Goal: Task Accomplishment & Management: Complete application form

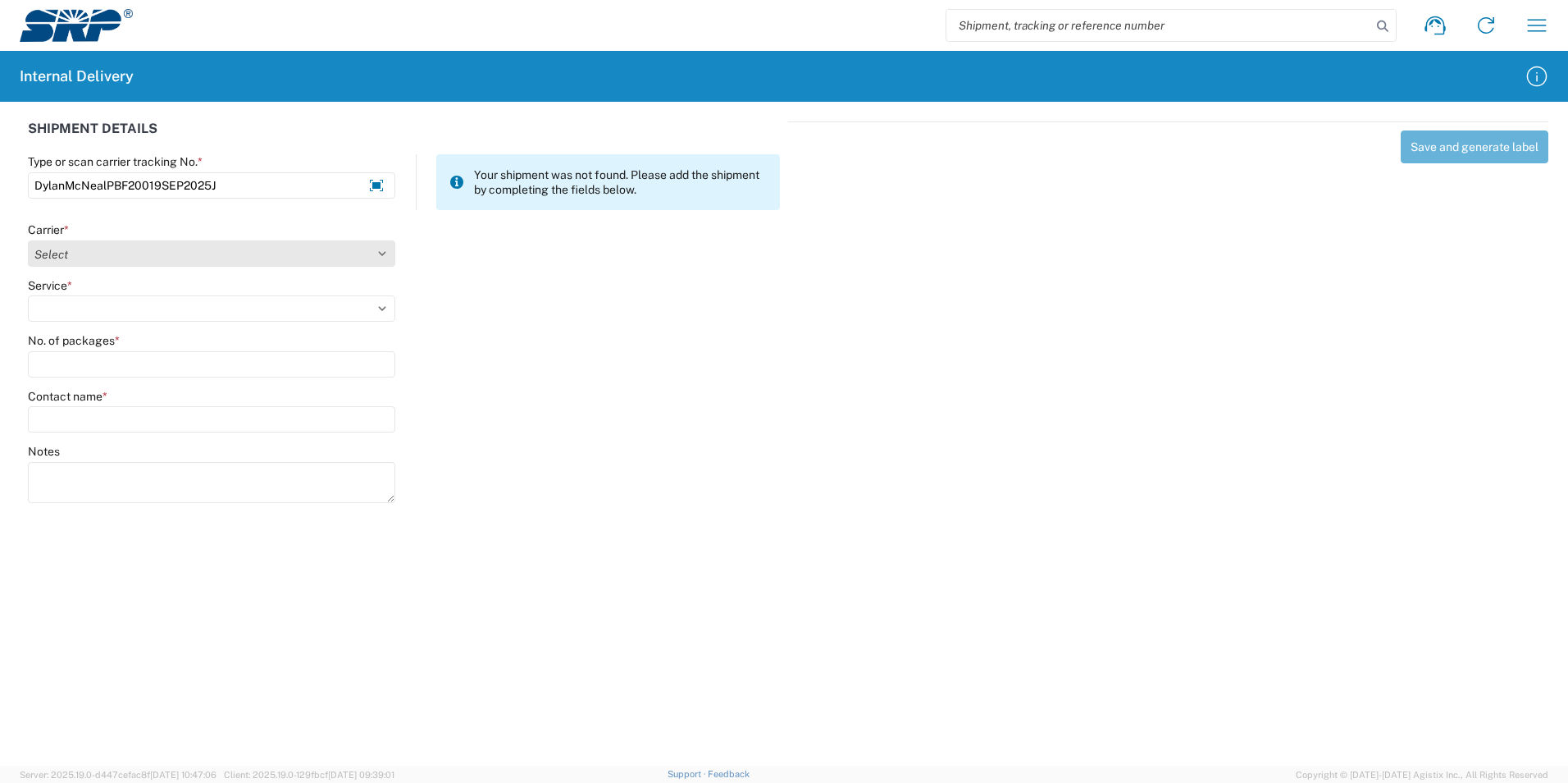
type input "DylanMcNealPBF20019SEP2025J"
click at [385, 261] on select "Select Amazon Logistics ATI Trucking BC Dimerco Logistics Empire Southwest FedE…" at bounding box center [211, 253] width 367 height 26
select select "18713"
click at [28, 240] on select "Select Amazon Logistics ATI Trucking BC Dimerco Logistics Empire Southwest FedE…" at bounding box center [211, 253] width 367 height 26
click at [91, 315] on select "Select Ground Inter-Office" at bounding box center [211, 308] width 367 height 26
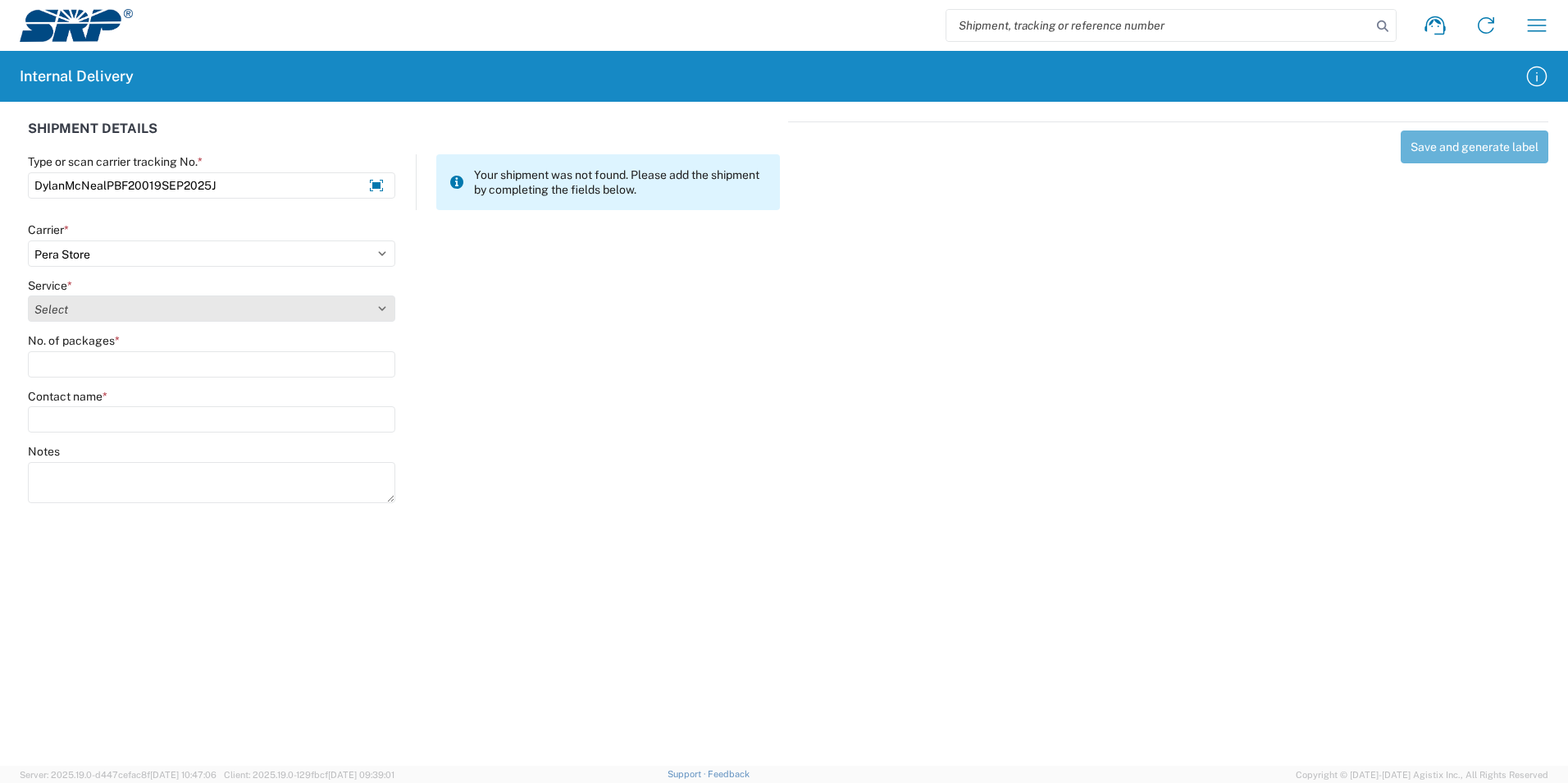
select select "35763"
click at [28, 296] on select "Select Ground Inter-Office" at bounding box center [211, 308] width 367 height 26
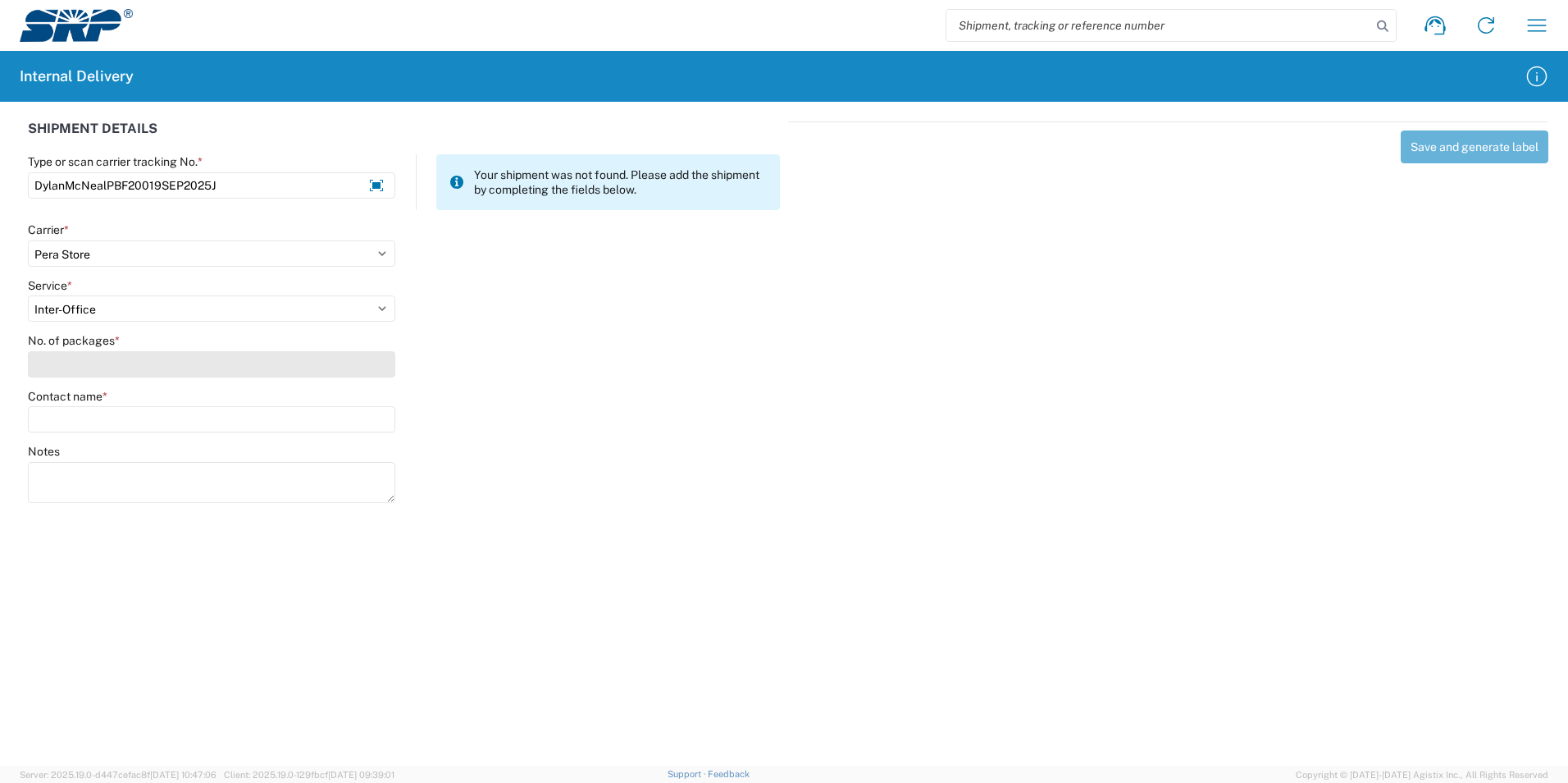
click at [92, 364] on input "No. of packages *" at bounding box center [211, 364] width 367 height 26
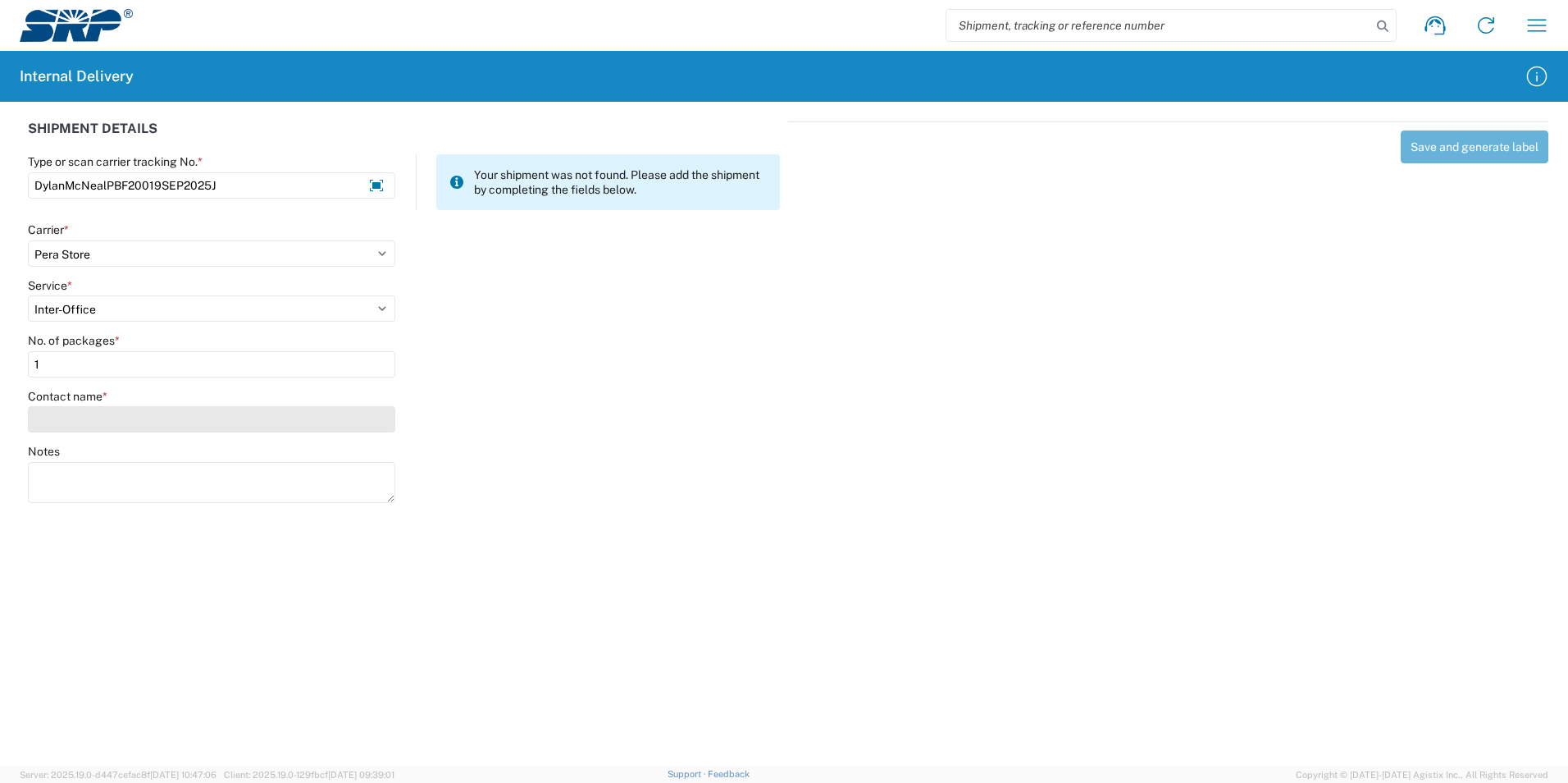
type input "1"
click at [89, 408] on input "Contact name *" at bounding box center [211, 418] width 367 height 26
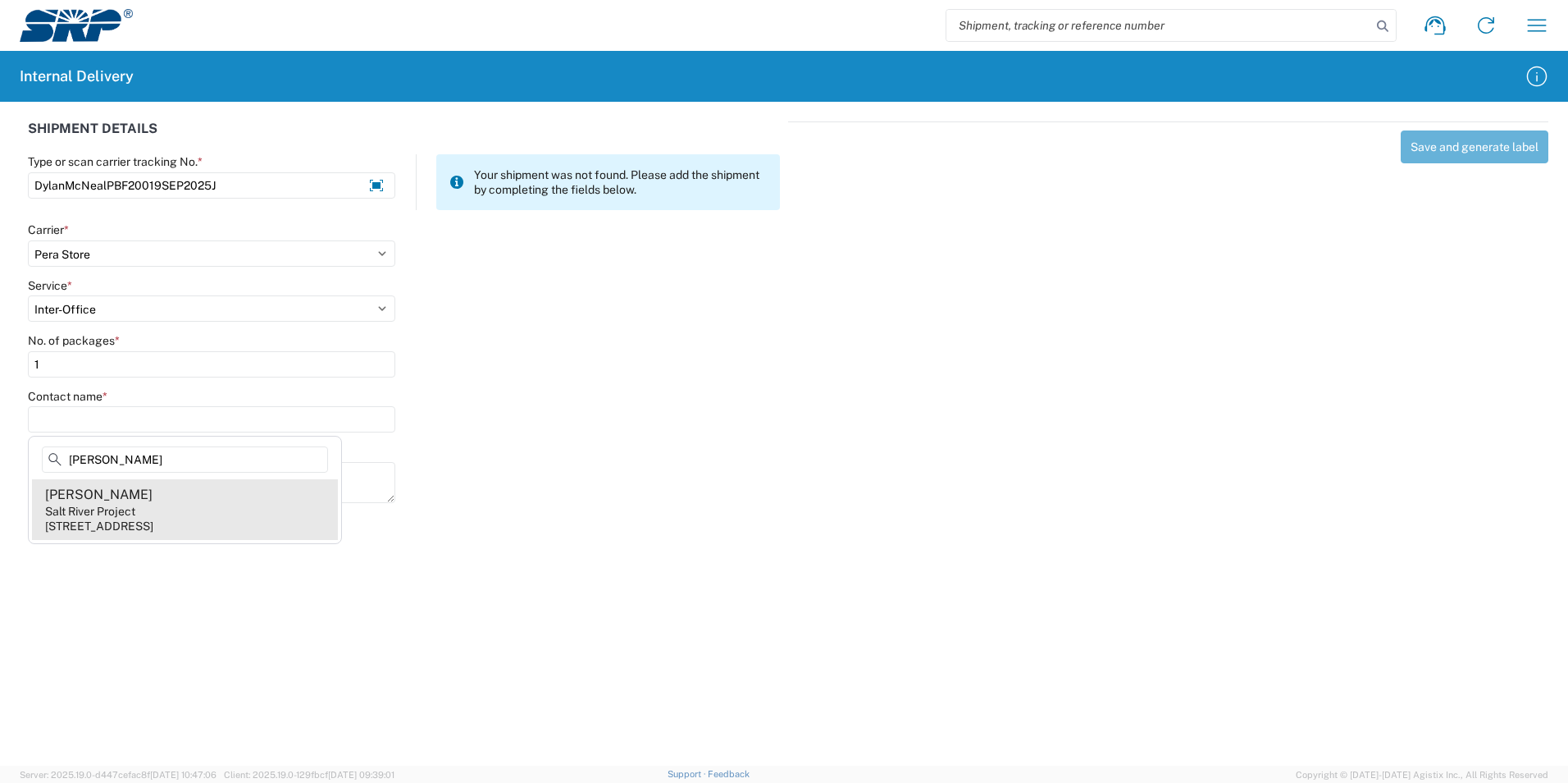
type input "[PERSON_NAME]"
click at [102, 503] on div "Salt River Project" at bounding box center [90, 511] width 90 height 14
type input "[PERSON_NAME]"
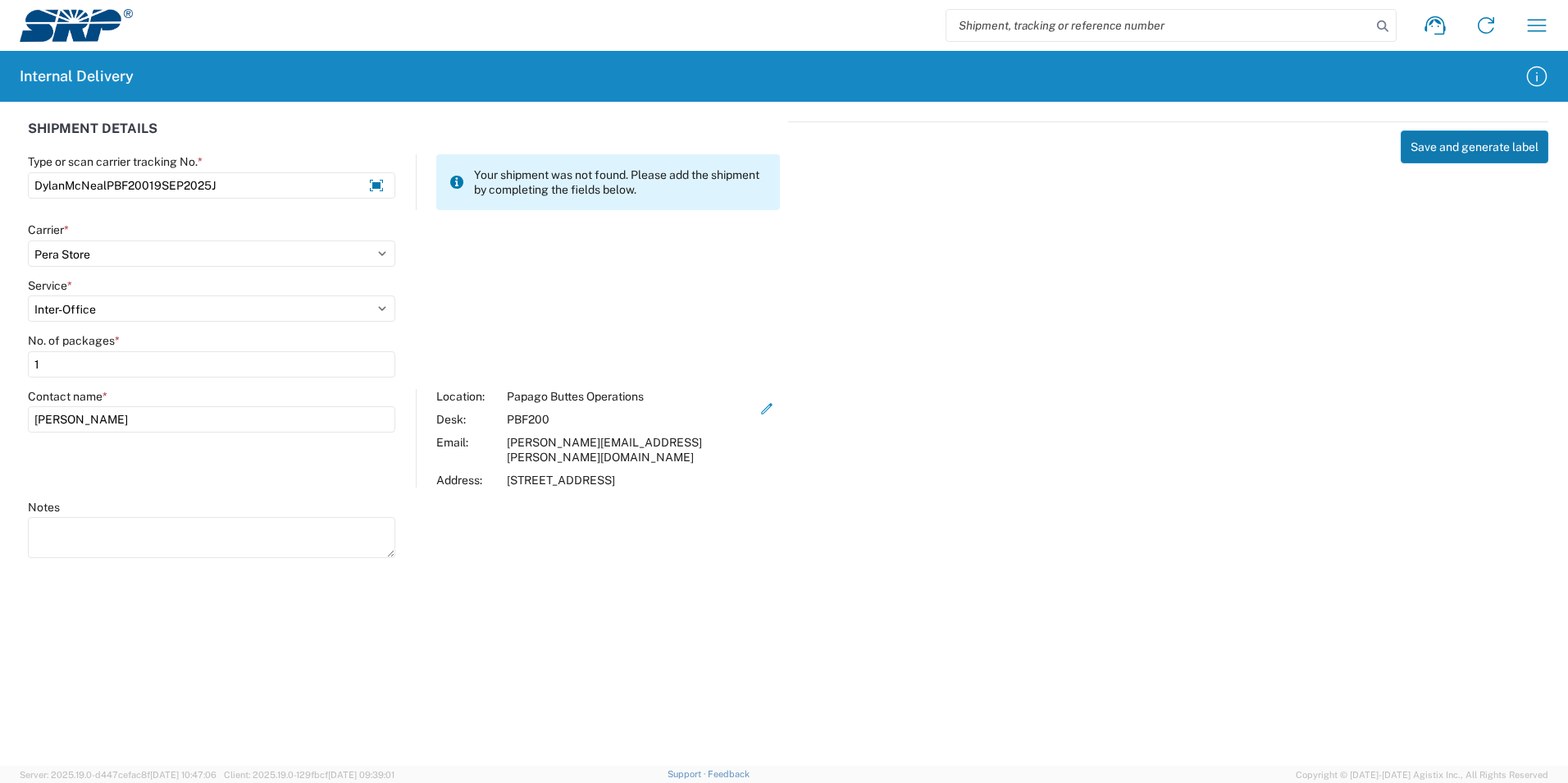
click at [1450, 140] on button "Save and generate label" at bounding box center [1475, 147] width 148 height 33
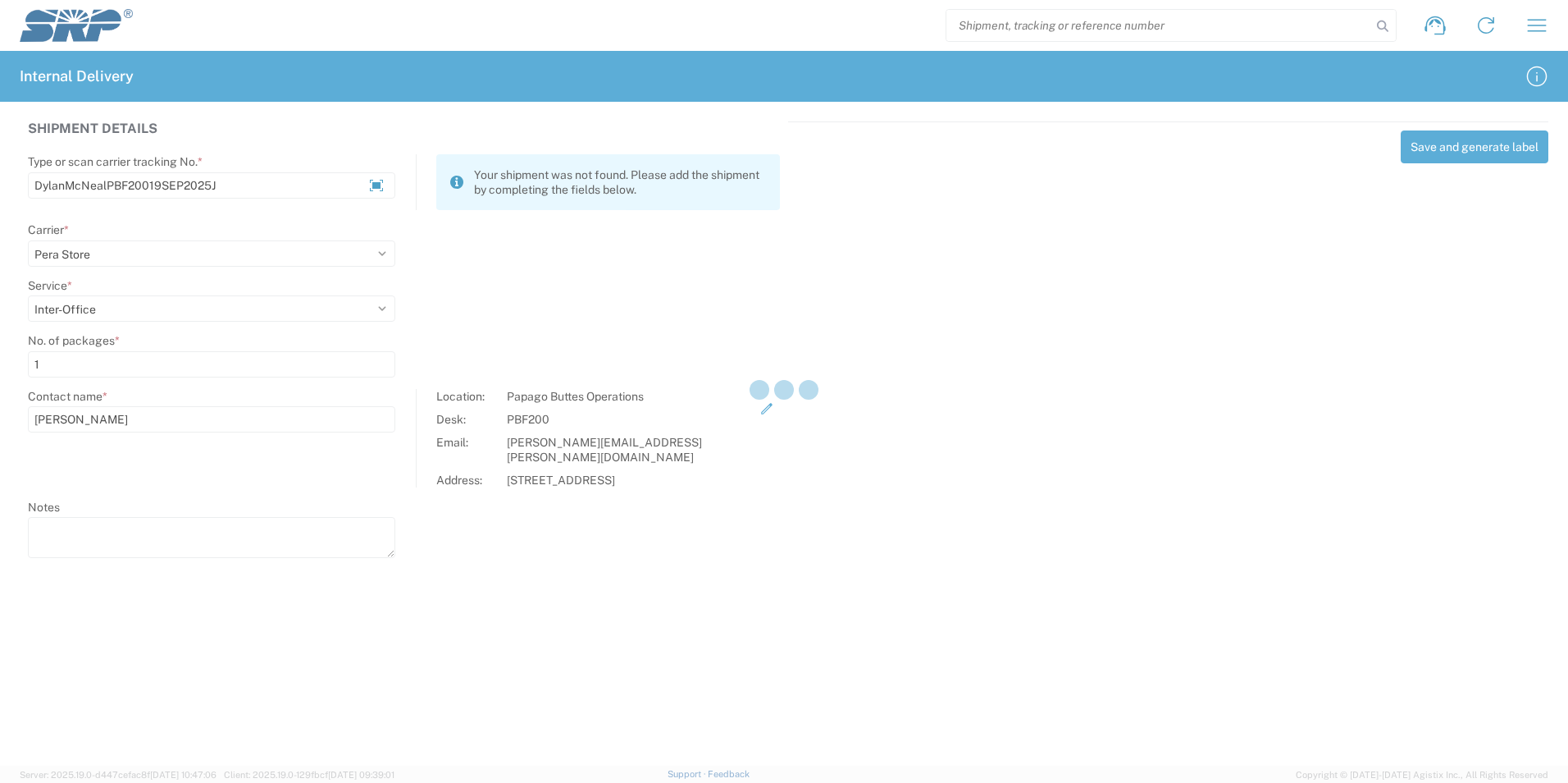
select select
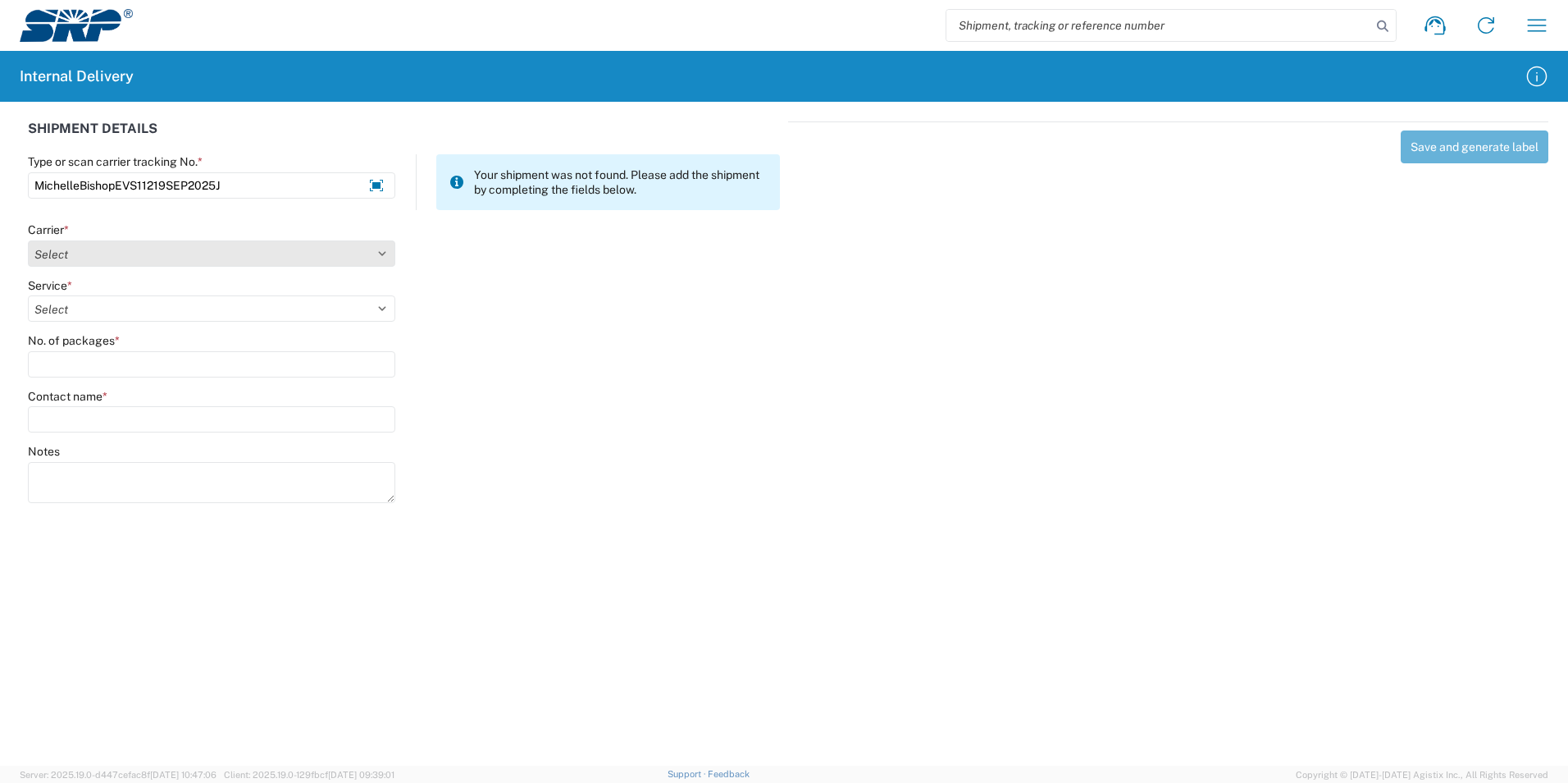
type input "MichelleBishopEVS11219SEP2025J"
click at [391, 253] on select "Select Amazon Logistics ATI Trucking BC Dimerco Logistics Empire Southwest FedE…" at bounding box center [211, 253] width 367 height 26
select select "18713"
click at [28, 240] on select "Select Amazon Logistics ATI Trucking BC Dimerco Logistics Empire Southwest FedE…" at bounding box center [211, 253] width 367 height 26
click at [107, 299] on select "Select Ground Inter-Office" at bounding box center [211, 308] width 367 height 26
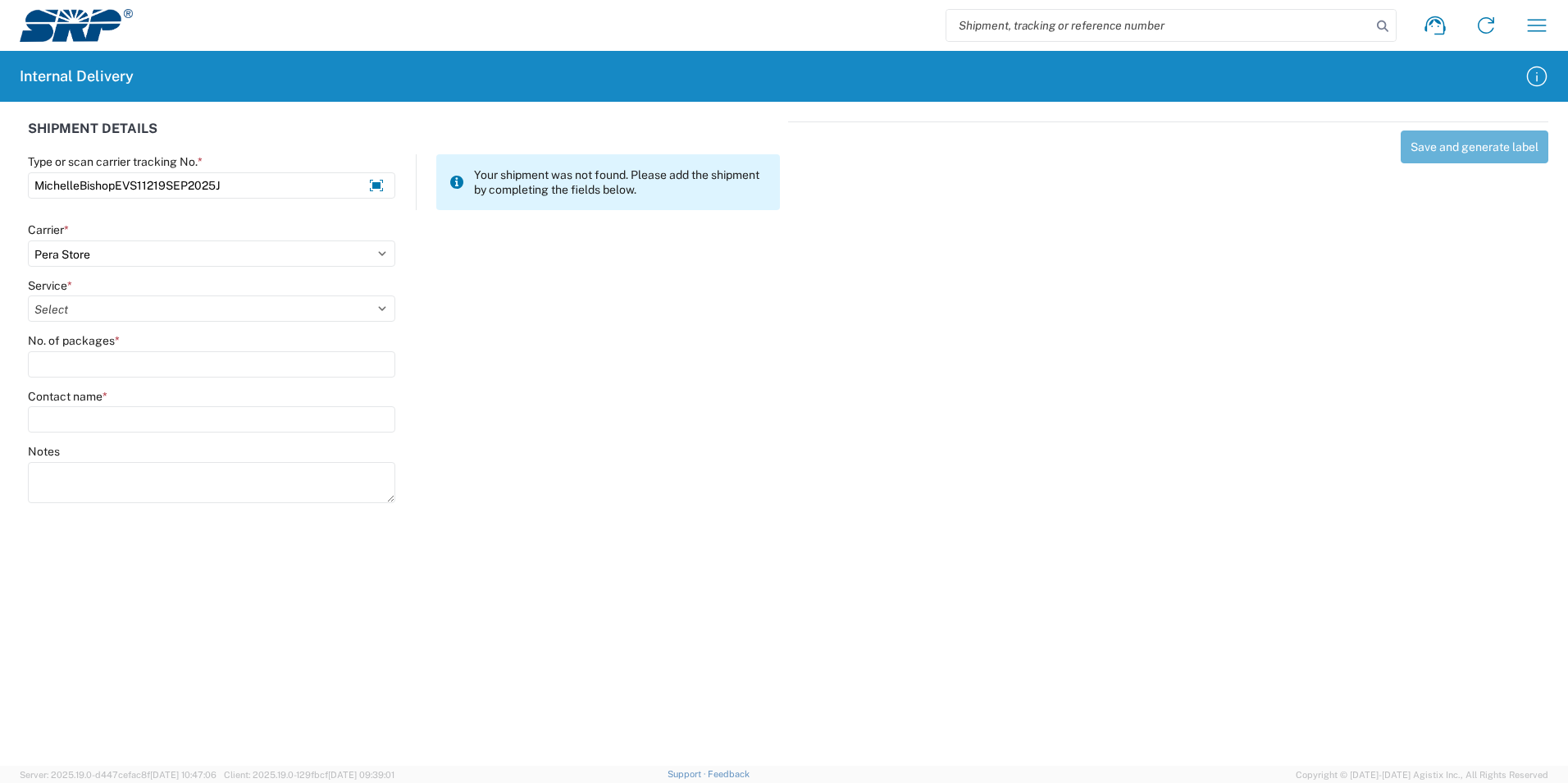
select select "35763"
click at [28, 296] on select "Select Ground Inter-Office" at bounding box center [211, 308] width 367 height 26
click at [66, 349] on div "No. of packages *" at bounding box center [211, 355] width 367 height 44
click at [48, 364] on input "No. of packages *" at bounding box center [211, 364] width 367 height 26
type input "1"
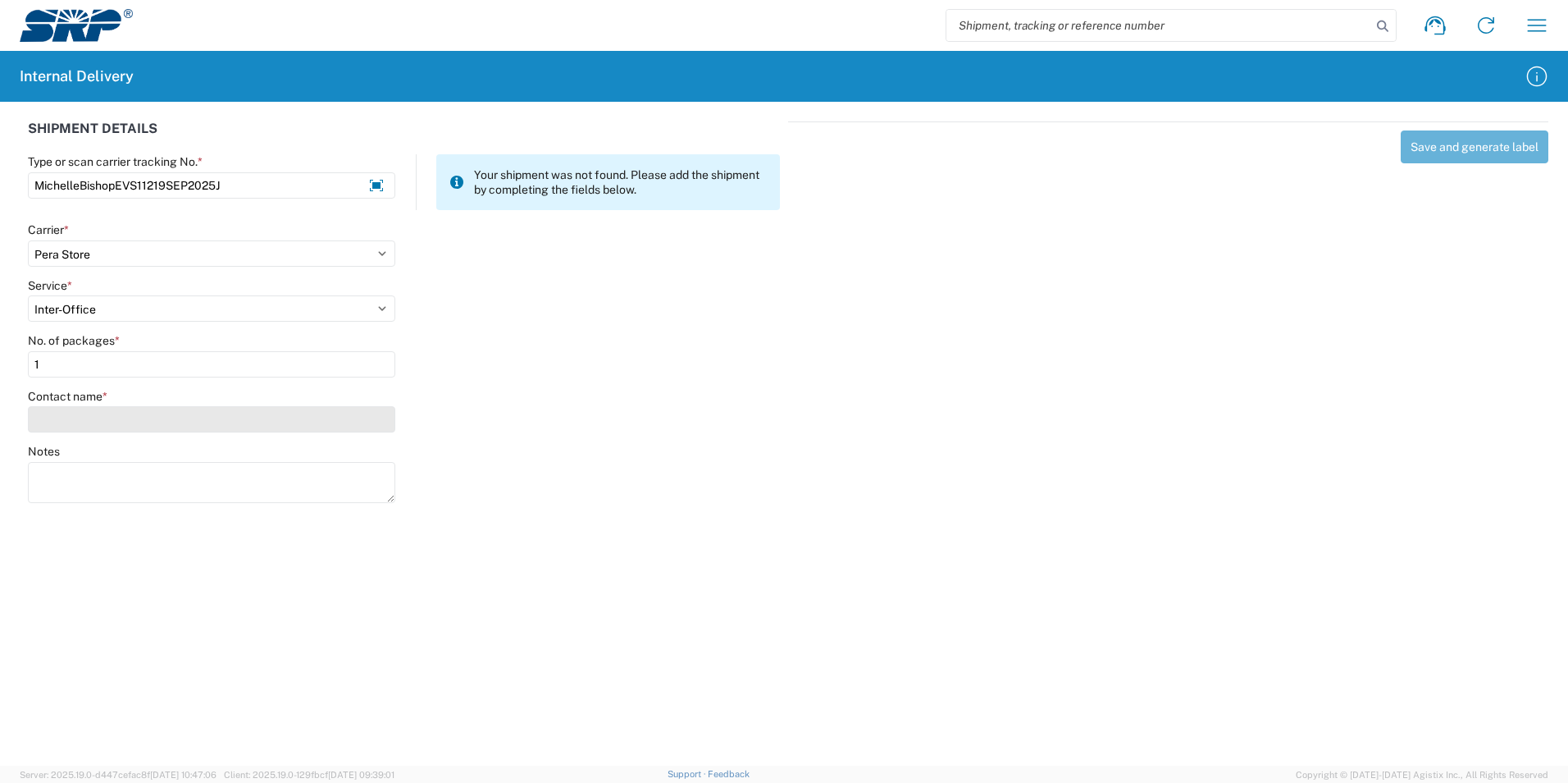
click at [74, 412] on input "Contact name *" at bounding box center [211, 418] width 367 height 26
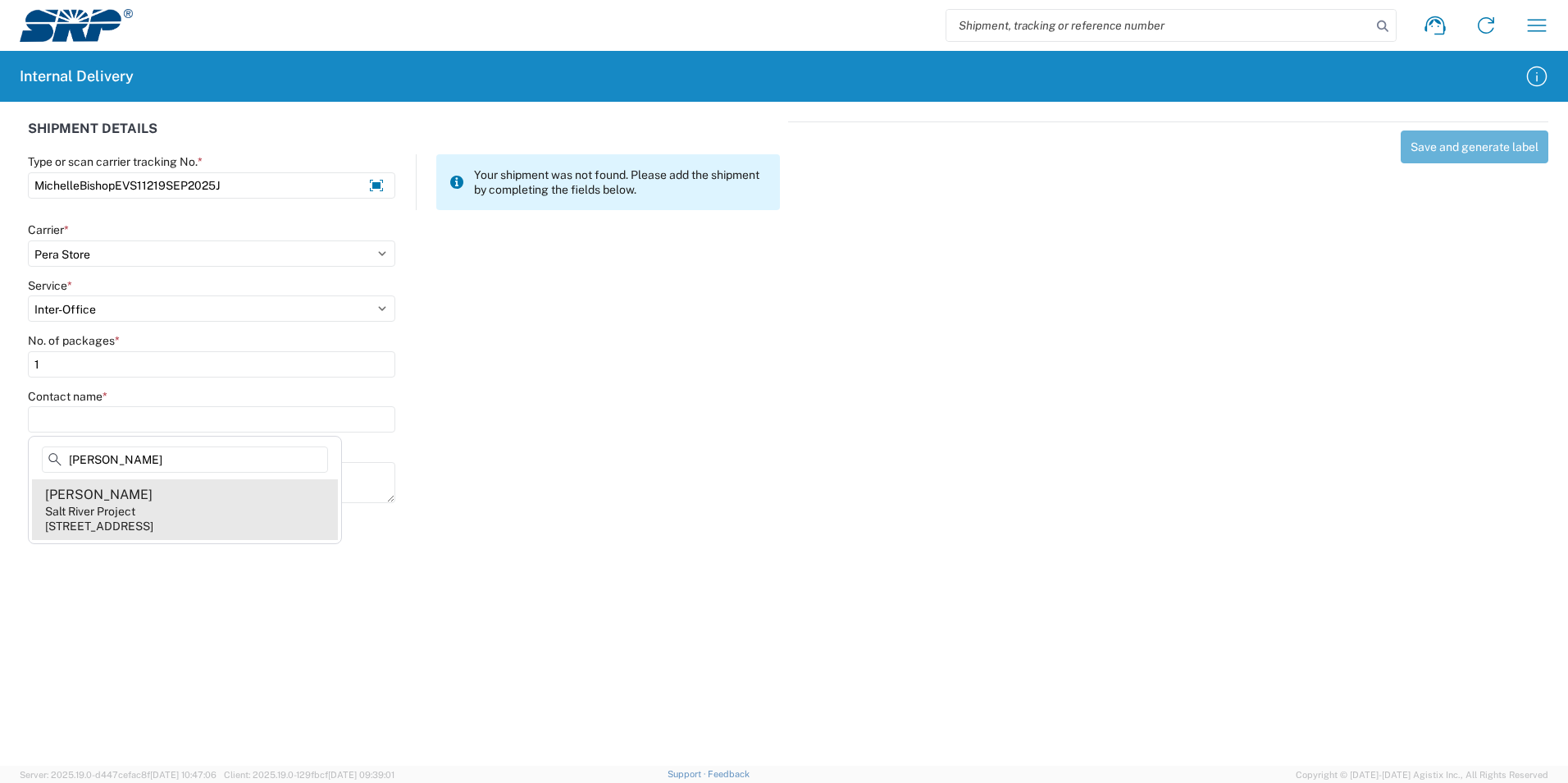
type input "[PERSON_NAME]"
click at [79, 499] on div "[PERSON_NAME]" at bounding box center [99, 495] width 107 height 18
type input "[PERSON_NAME]"
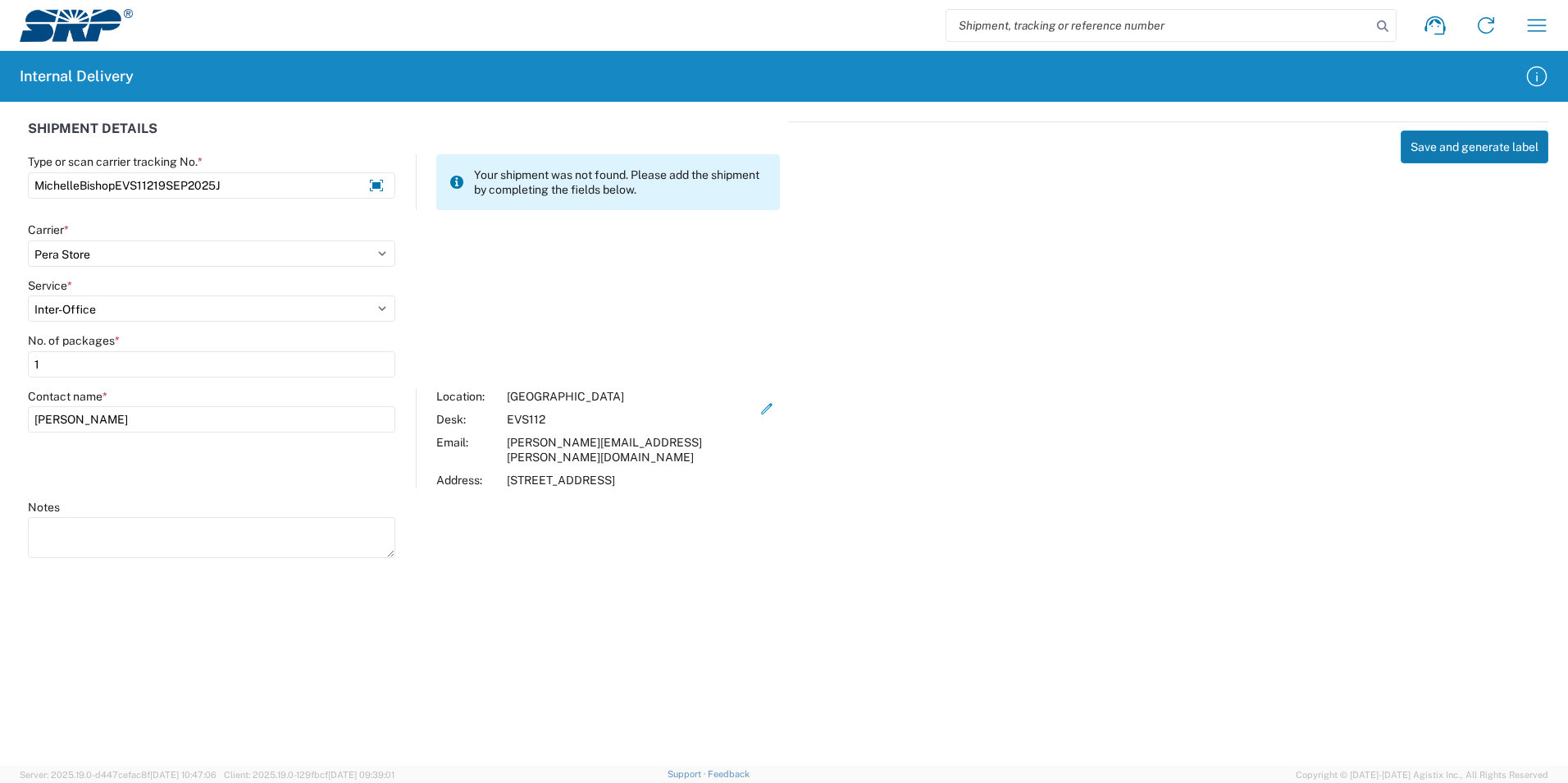
click at [1496, 153] on button "Save and generate label" at bounding box center [1475, 147] width 148 height 33
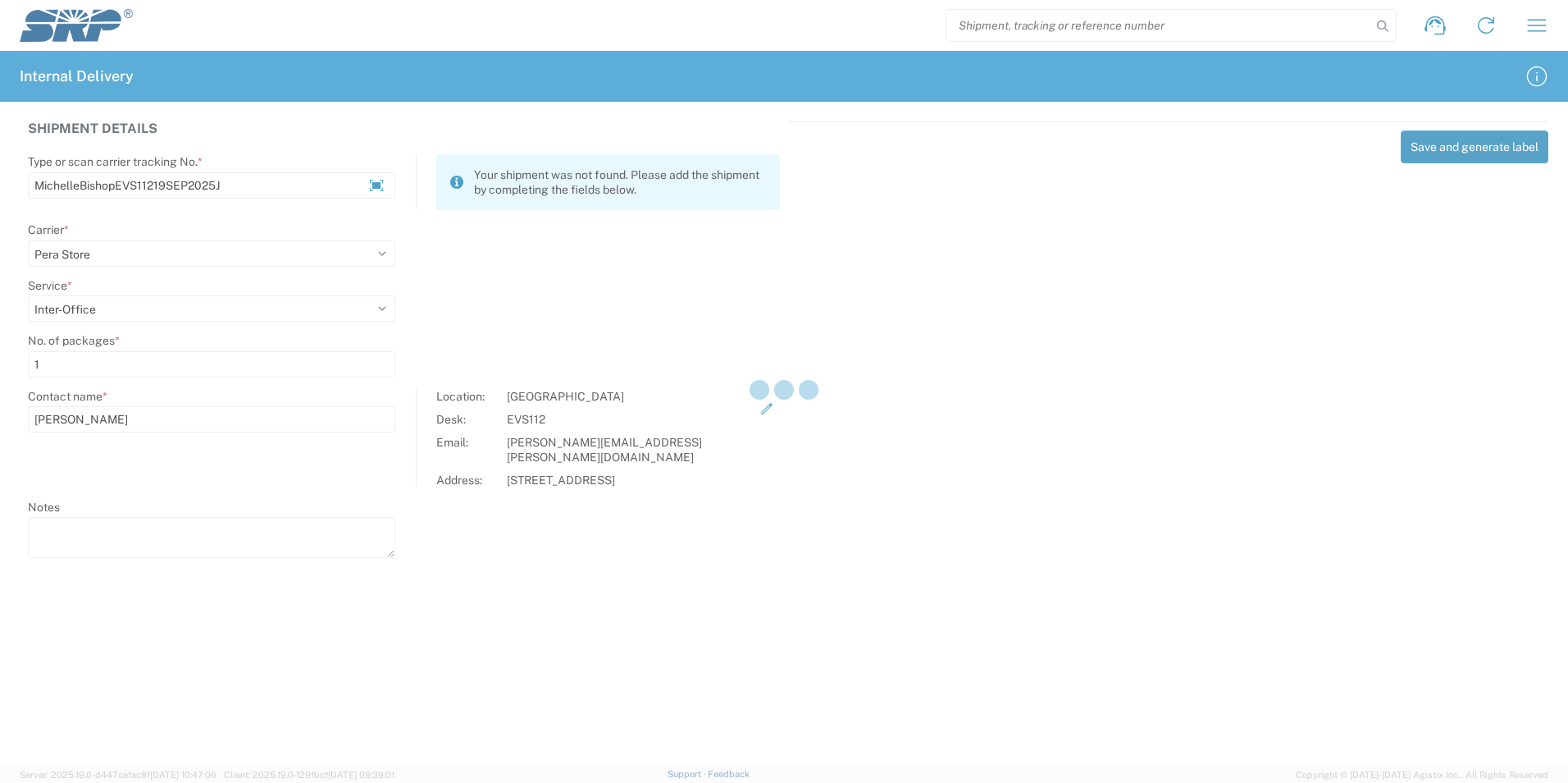
select select
